Goal: Find specific page/section: Find specific page/section

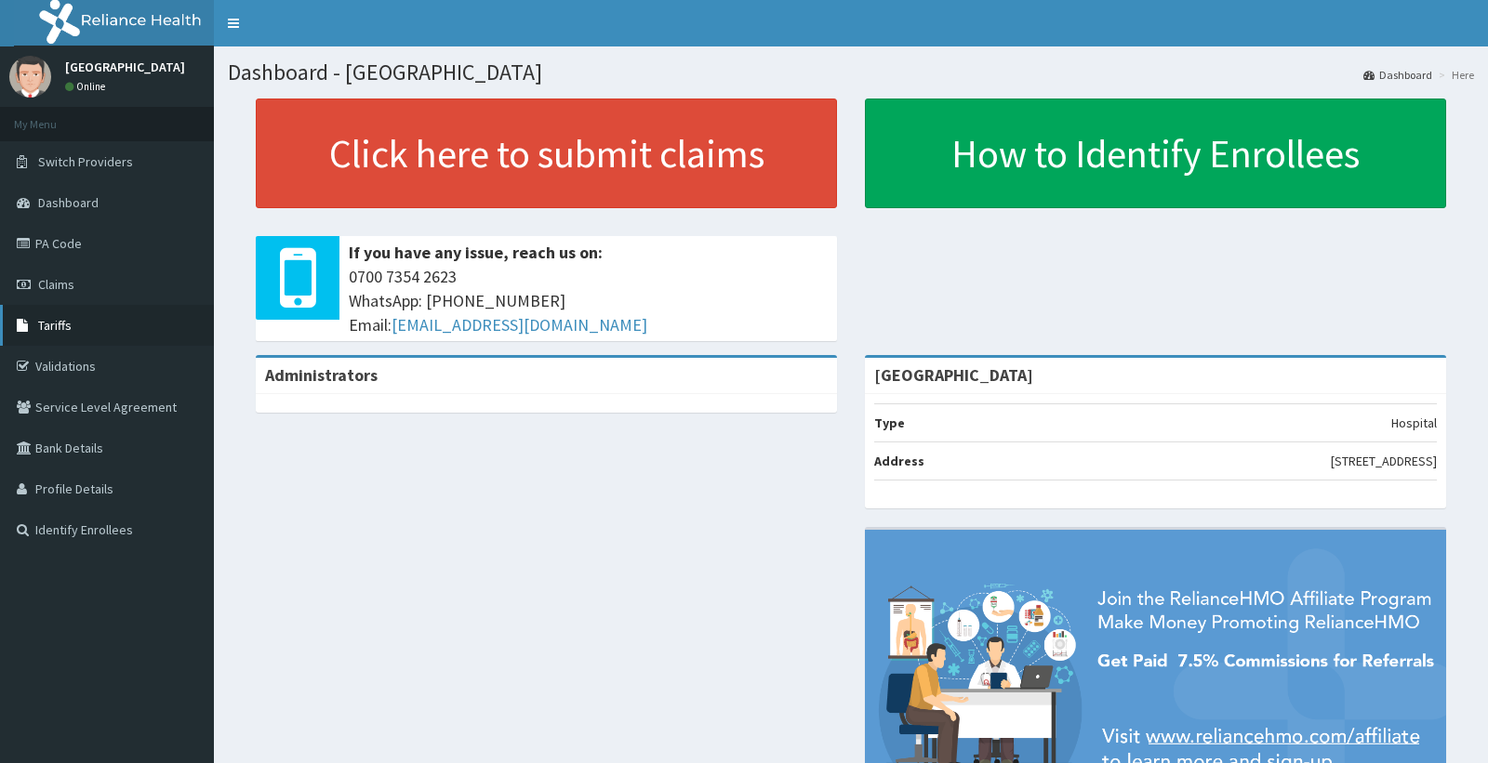
click at [95, 319] on link "Tariffs" at bounding box center [107, 325] width 214 height 41
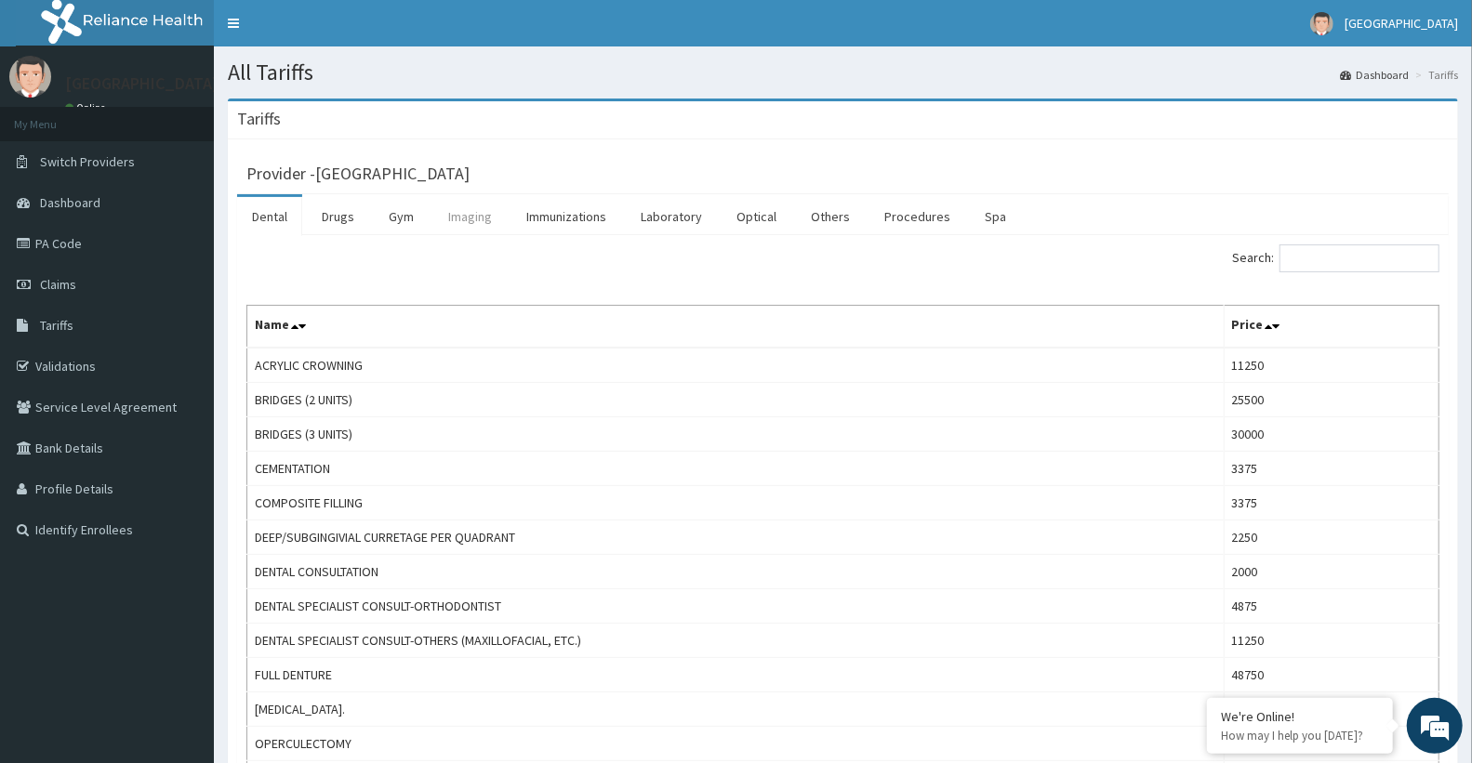
drag, startPoint x: 448, startPoint y: 214, endPoint x: 496, endPoint y: 215, distance: 47.4
click at [449, 214] on link "Imaging" at bounding box center [469, 216] width 73 height 39
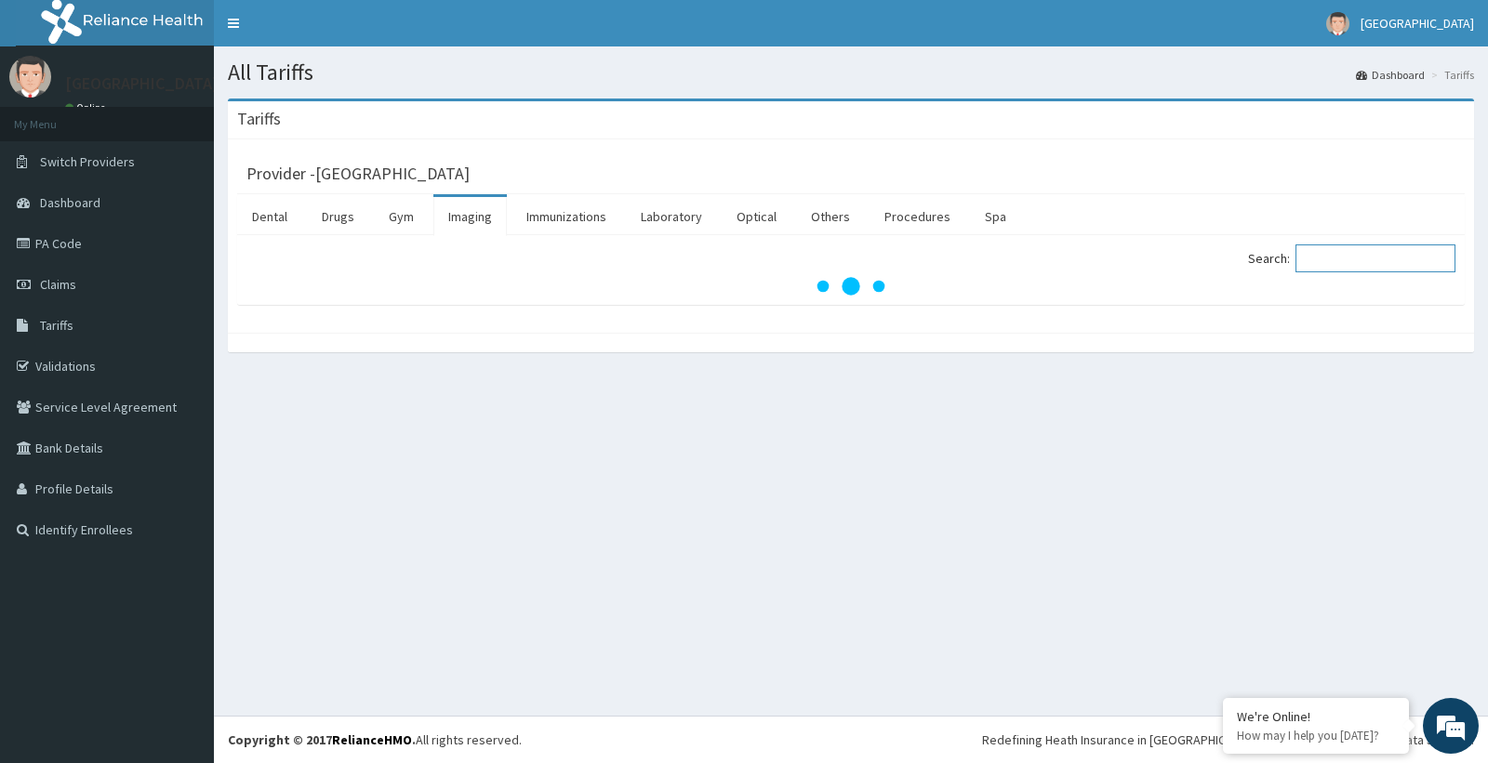
click at [1363, 261] on input "Search:" at bounding box center [1375, 259] width 160 height 28
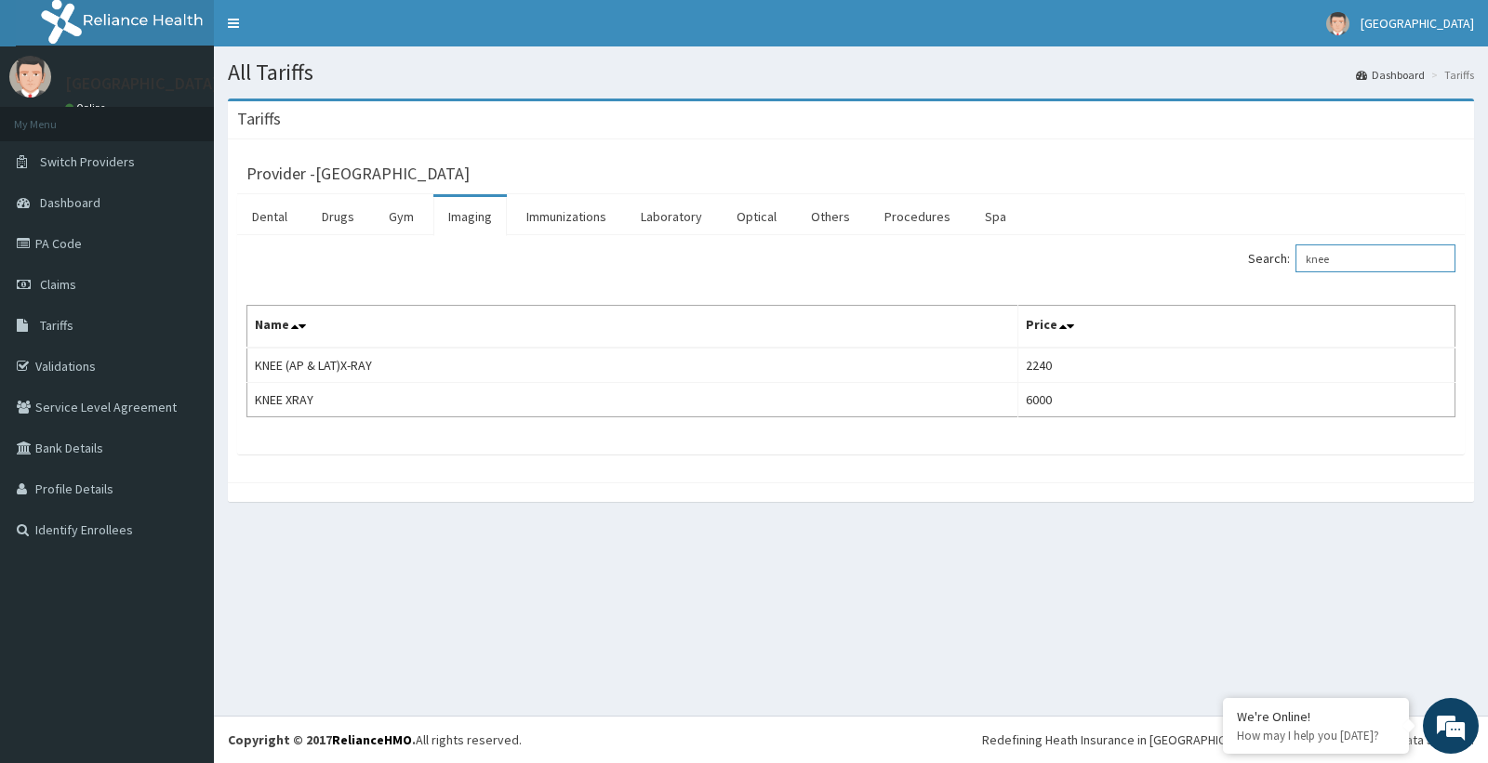
type input "knee"
click at [119, 256] on link "PA Code" at bounding box center [107, 243] width 214 height 41
